Goal: Navigation & Orientation: Find specific page/section

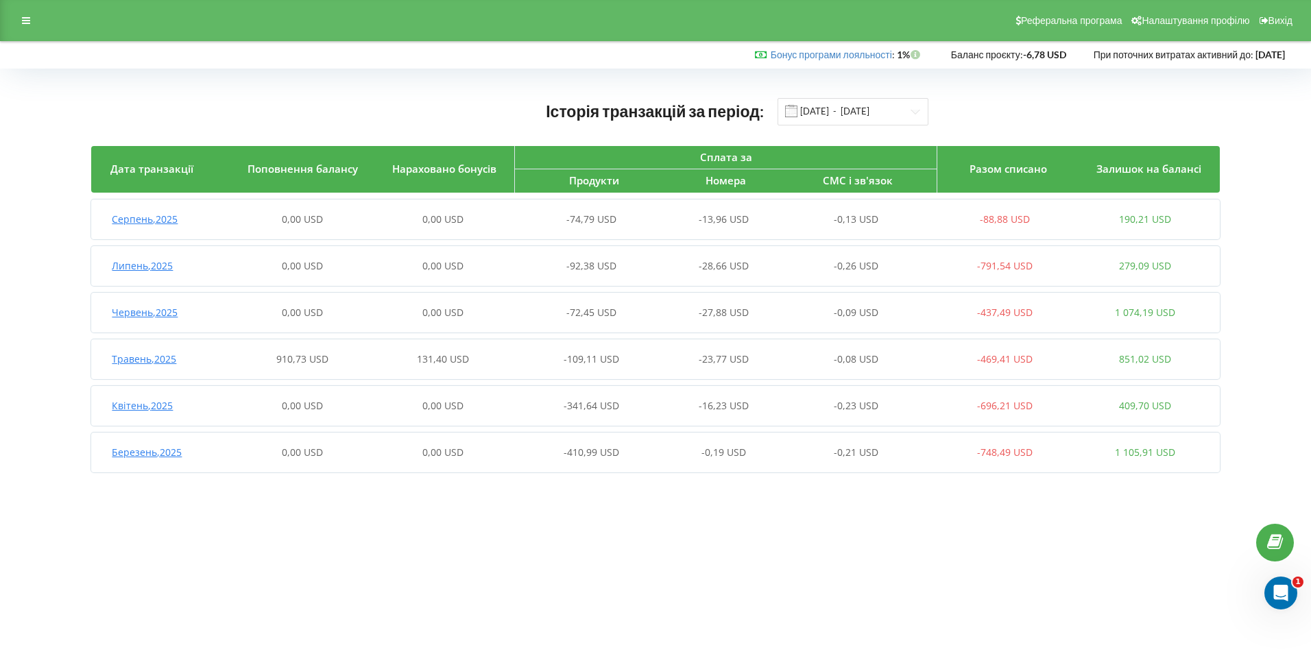
click at [951, 59] on span "Баланс проєкту:" at bounding box center [987, 55] width 72 height 12
click at [37, 21] on div at bounding box center [26, 20] width 25 height 19
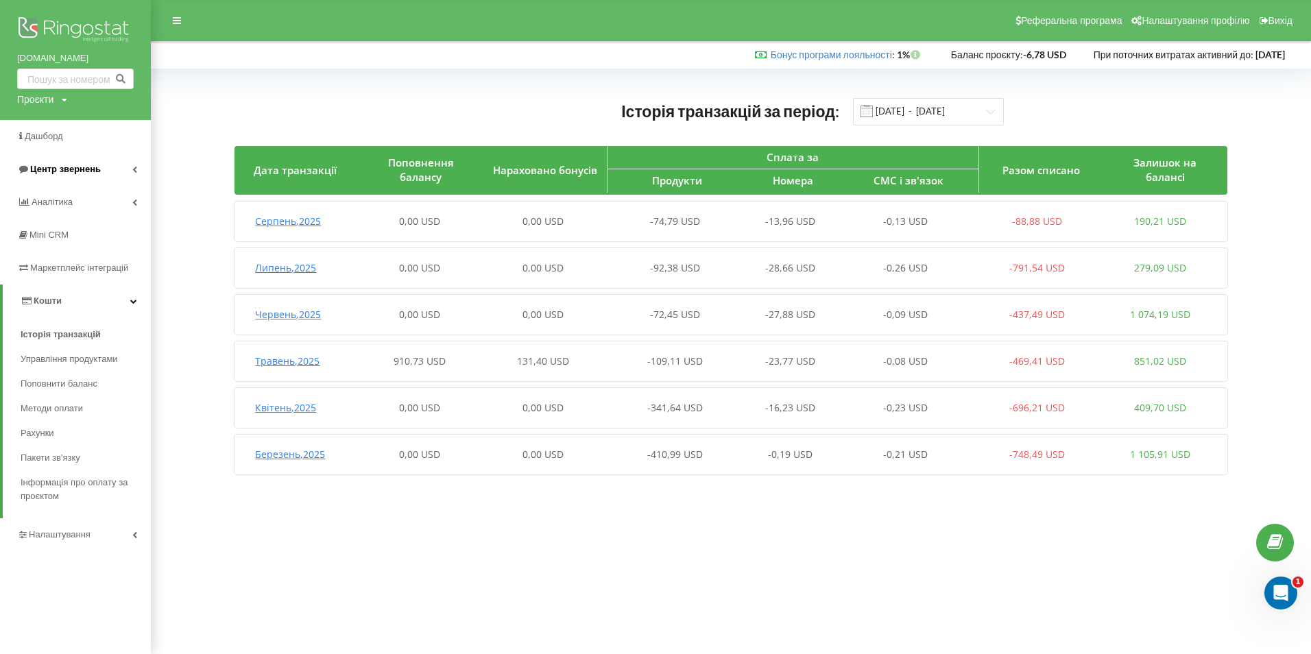
click at [78, 169] on span "Центр звернень" at bounding box center [65, 169] width 71 height 10
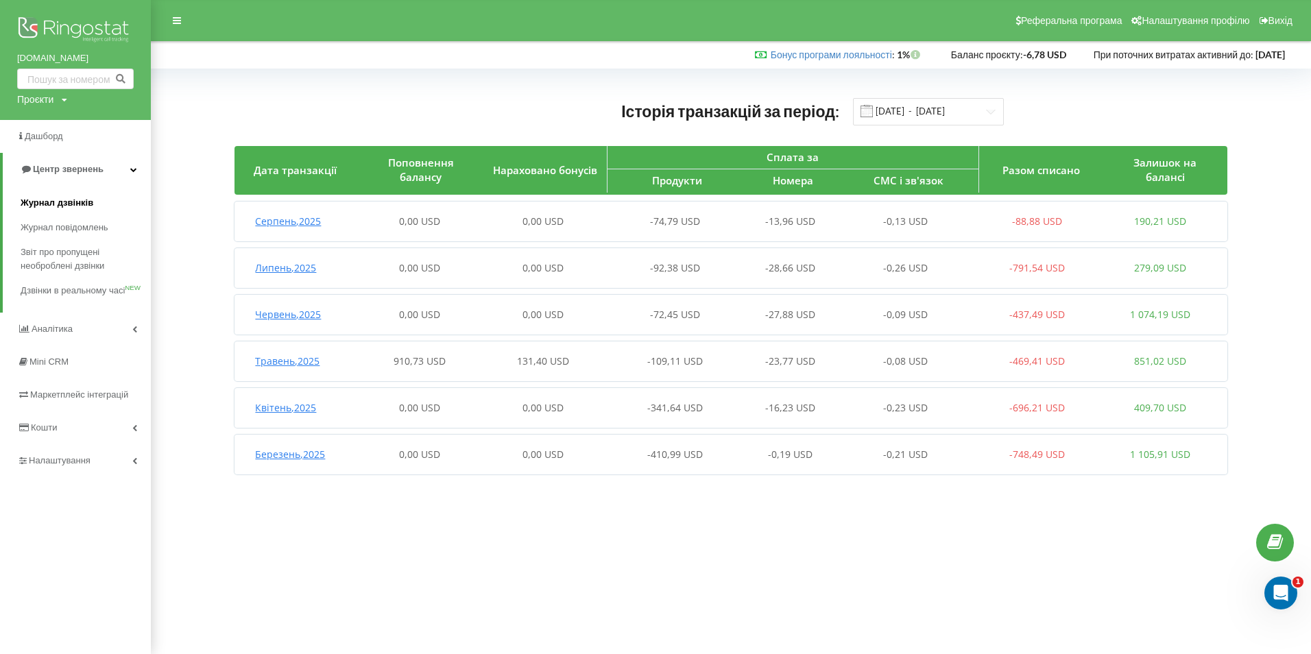
click at [67, 195] on link "Журнал дзвінків" at bounding box center [86, 203] width 130 height 25
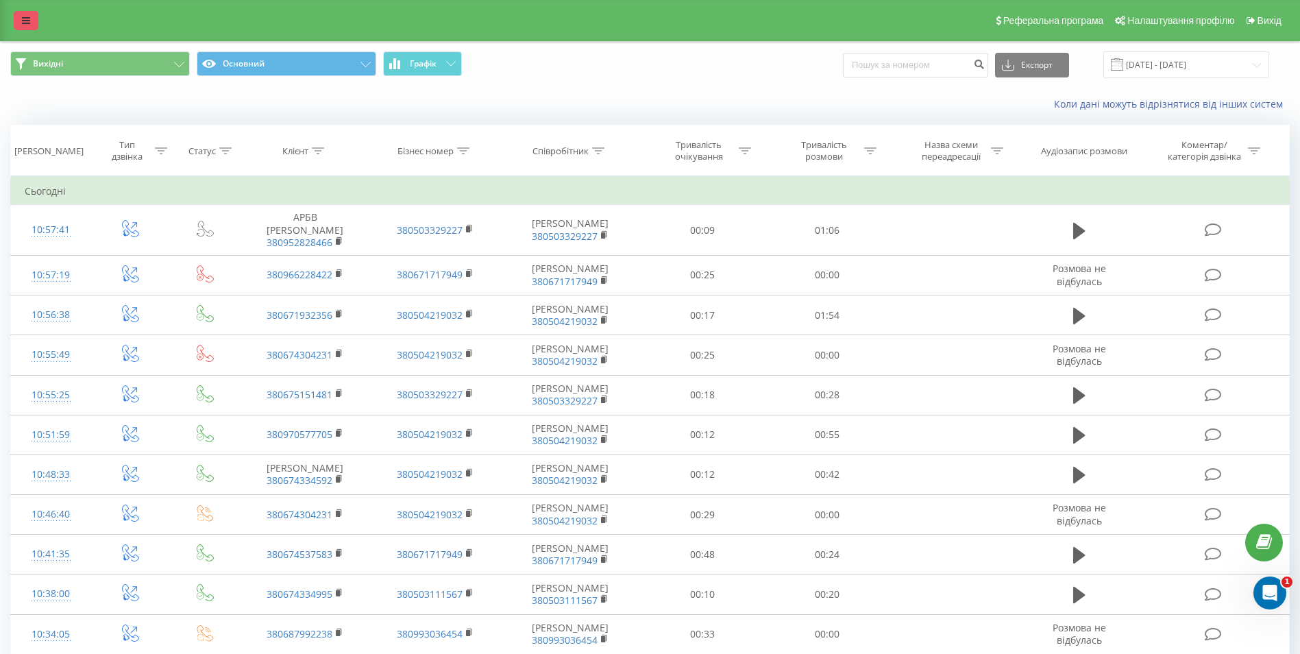
click at [18, 15] on link at bounding box center [26, 20] width 25 height 19
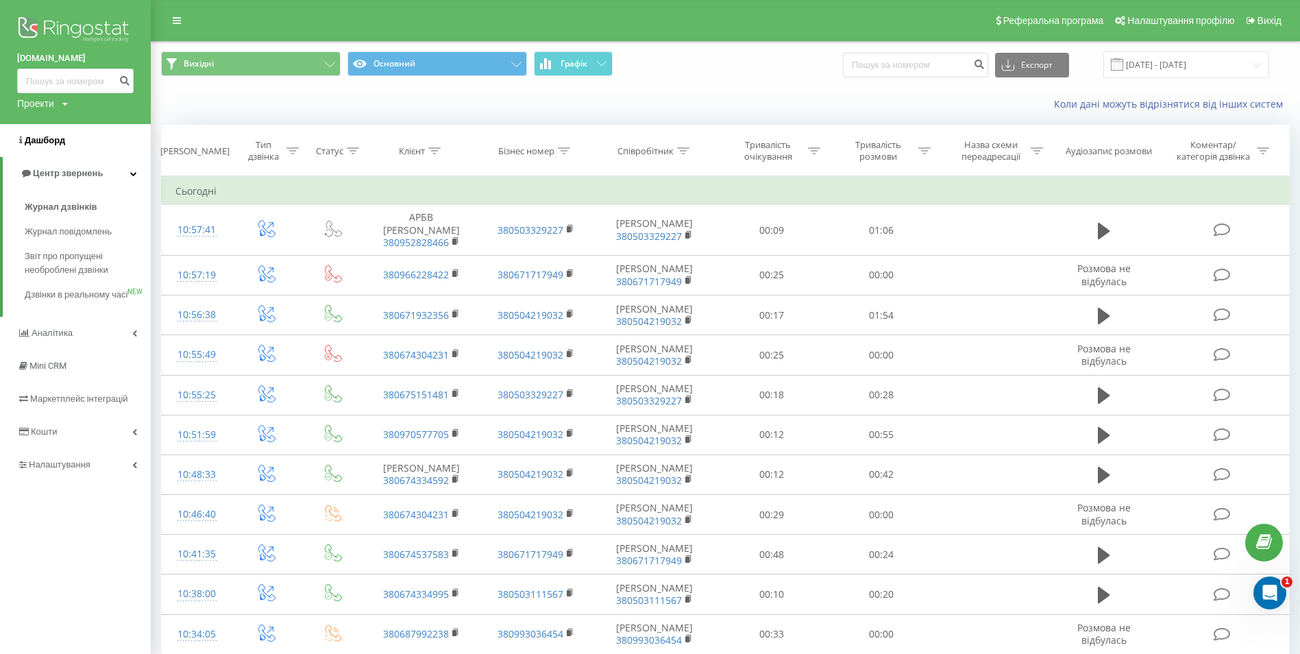
click at [67, 138] on link "Дашборд" at bounding box center [75, 140] width 151 height 33
